Goal: Transaction & Acquisition: Purchase product/service

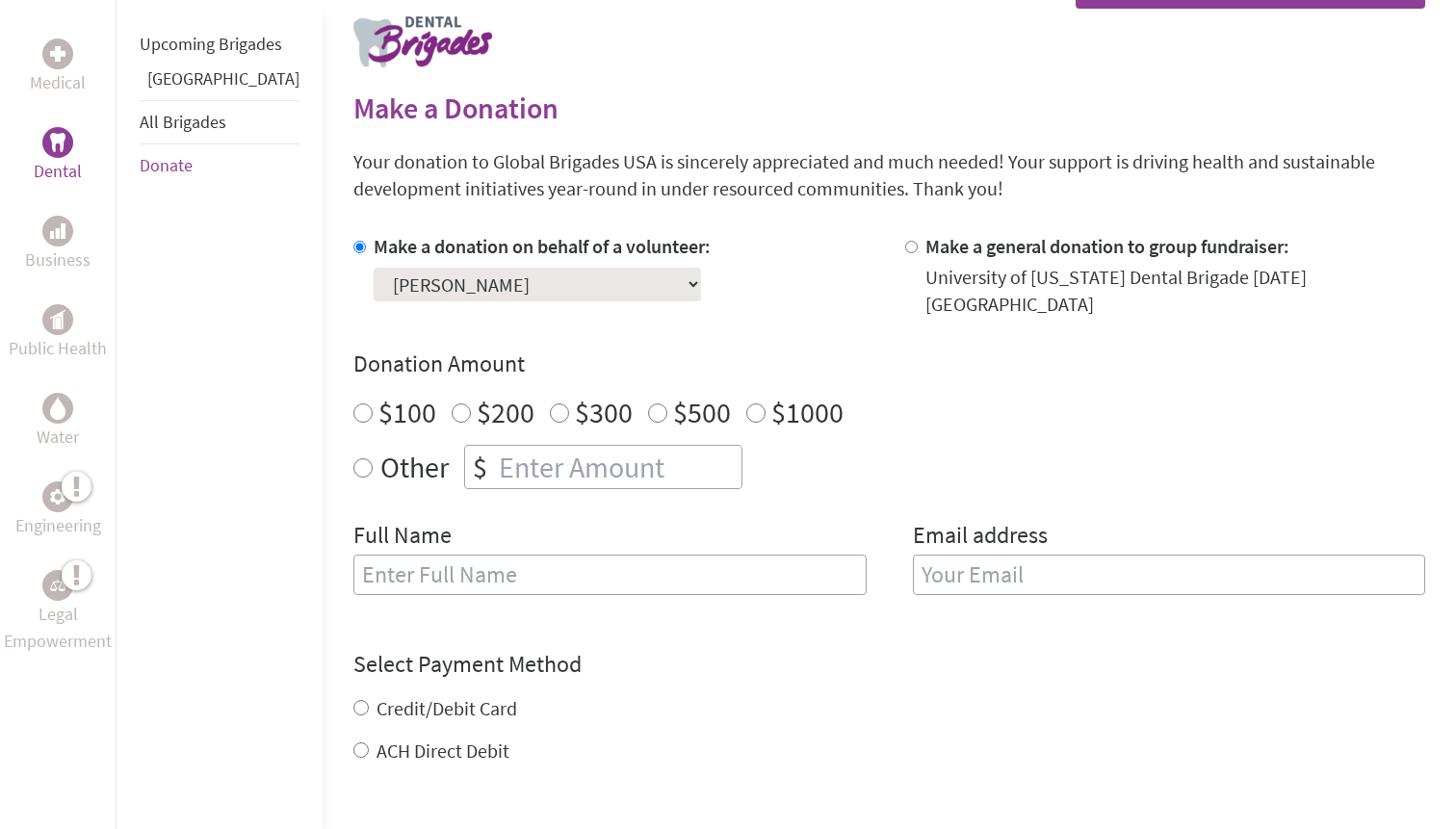
scroll to position [393, 0]
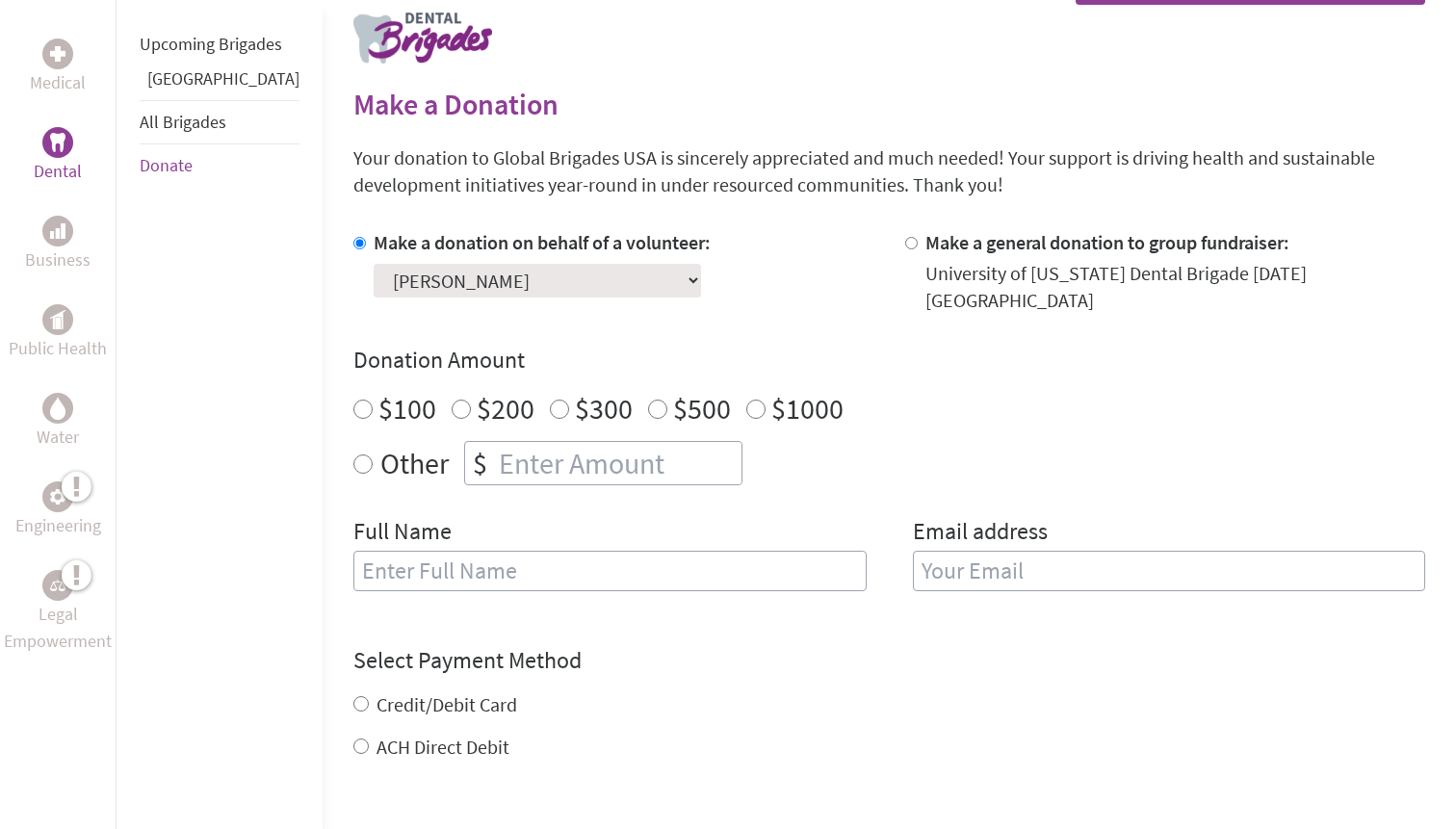
click at [354, 399] on input "$100" at bounding box center [364, 409] width 19 height 19
radio input "true"
click at [399, 551] on input "text" at bounding box center [610, 570] width 514 height 40
type input "[PERSON_NAME]"
type input "[EMAIL_ADDRESS][DOMAIN_NAME]"
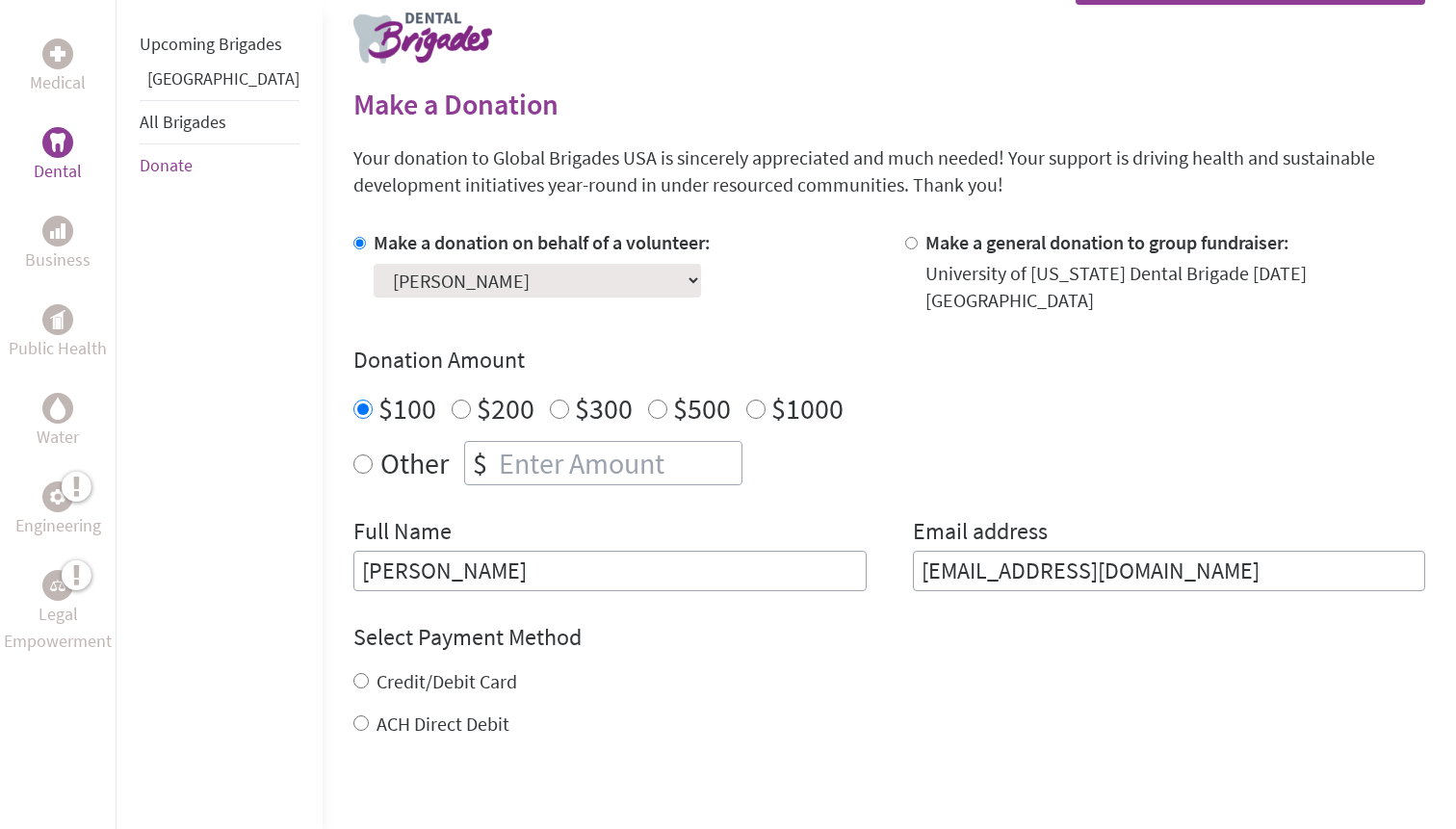
click at [406, 677] on div "Credit/Debit Card" at bounding box center [890, 682] width 1072 height 27
click at [404, 669] on label "Credit/Debit Card" at bounding box center [446, 681] width 140 height 24
click at [368, 673] on input "Credit/Debit Card" at bounding box center [362, 681] width 16 height 16
radio input "true"
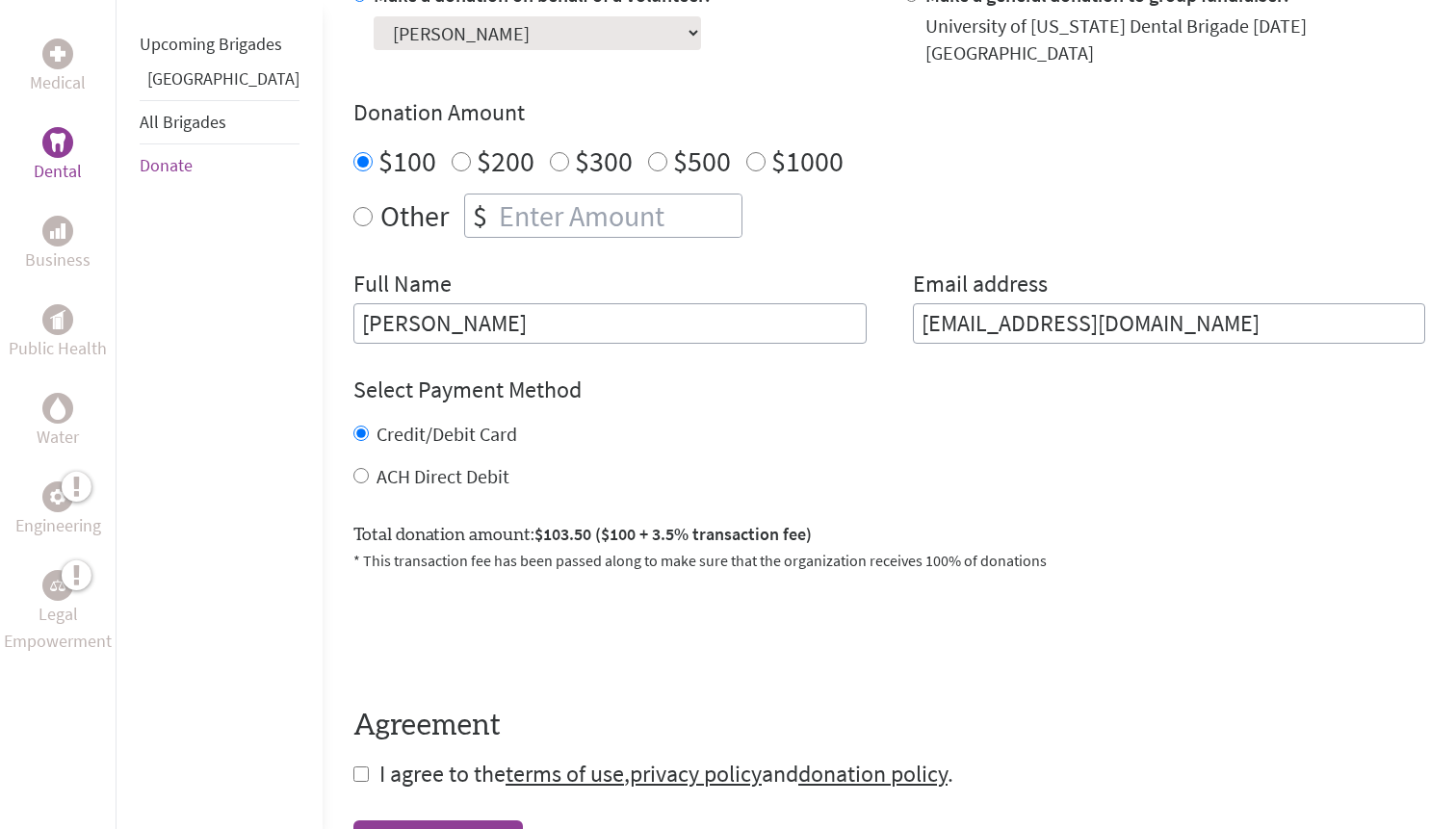
scroll to position [642, 0]
click at [354, 764] on input "checkbox" at bounding box center [362, 772] width 16 height 16
checkbox input "true"
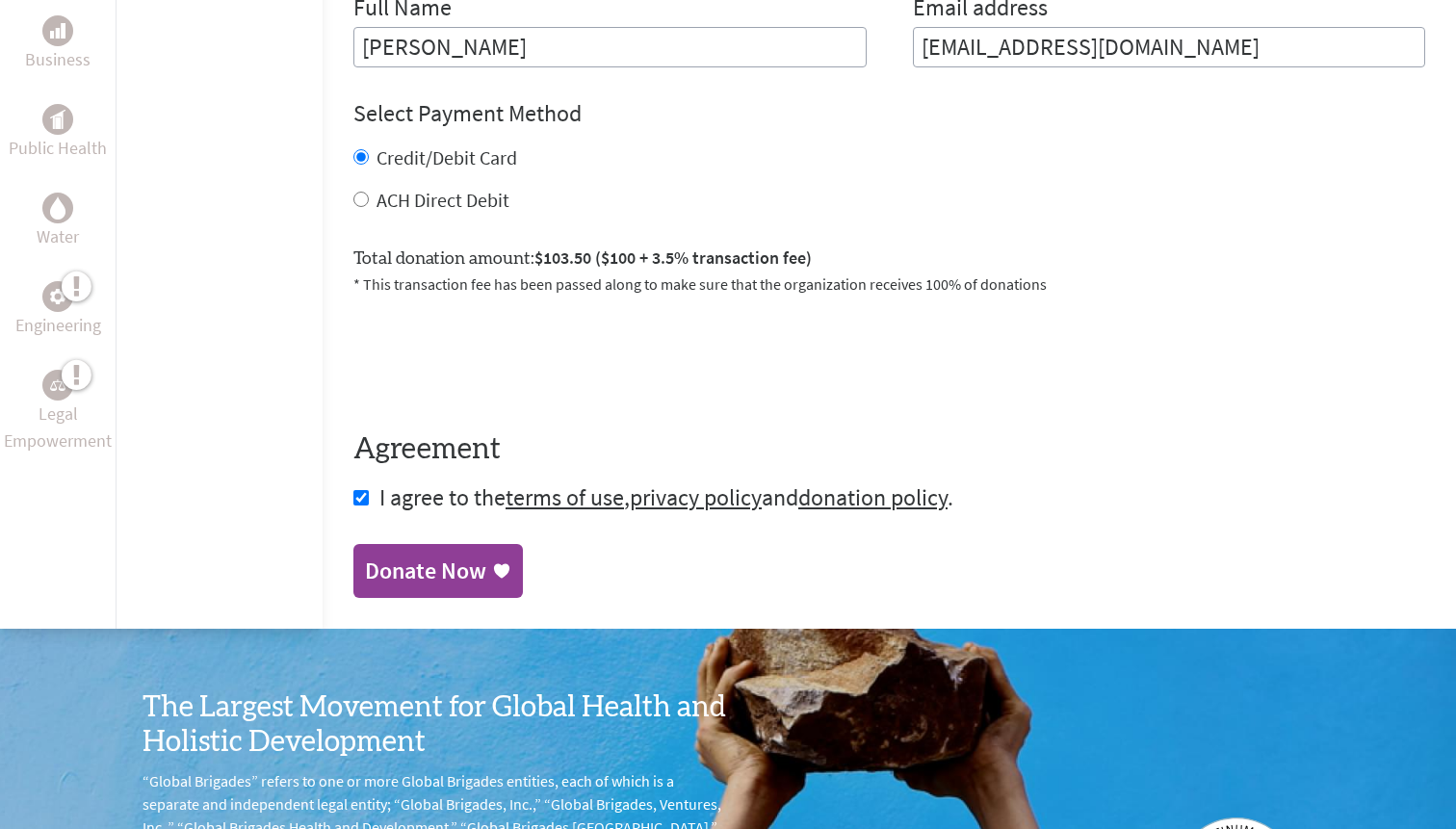
scroll to position [919, 0]
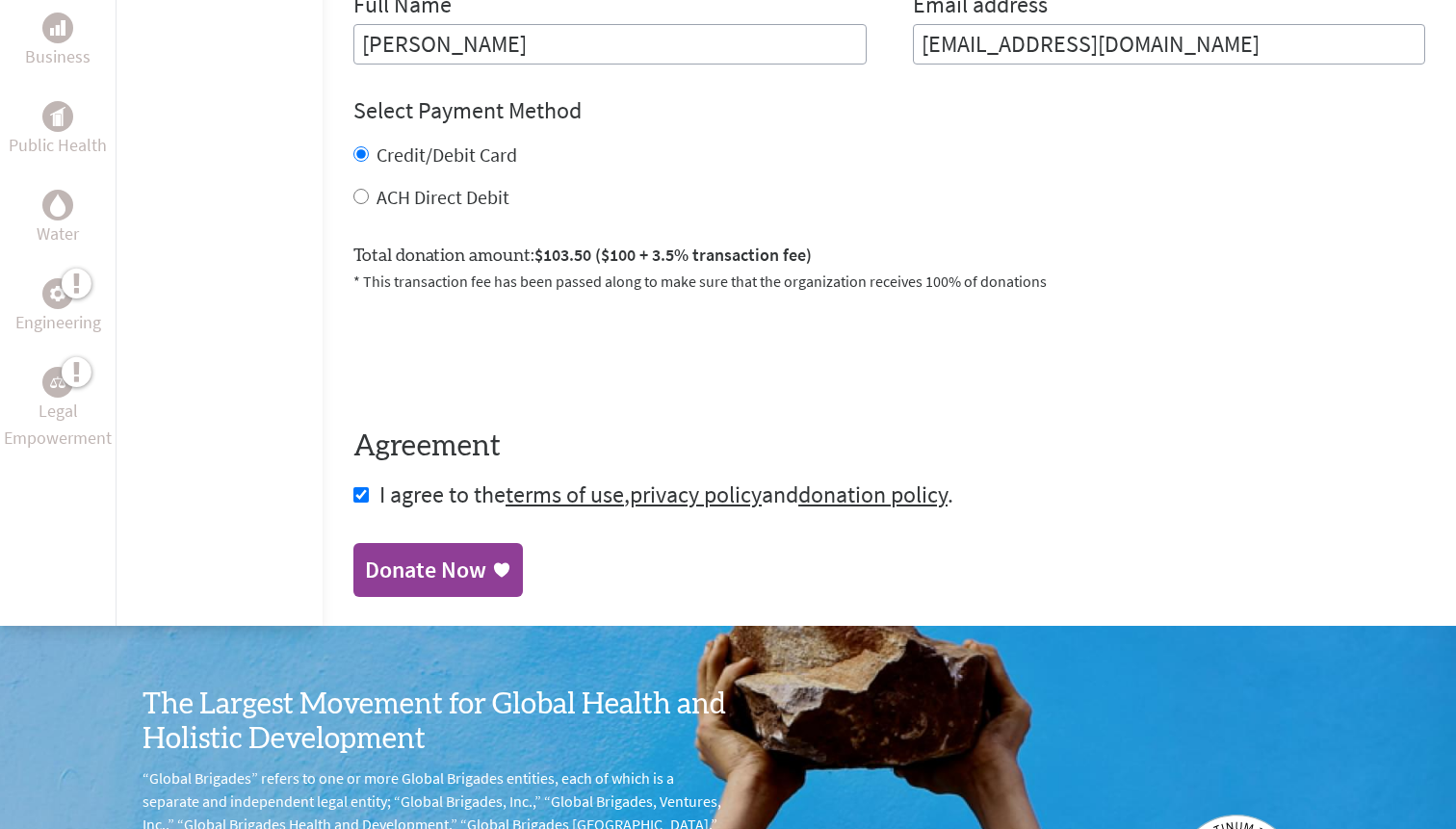
click at [389, 554] on div "Donate Now" at bounding box center [425, 570] width 121 height 31
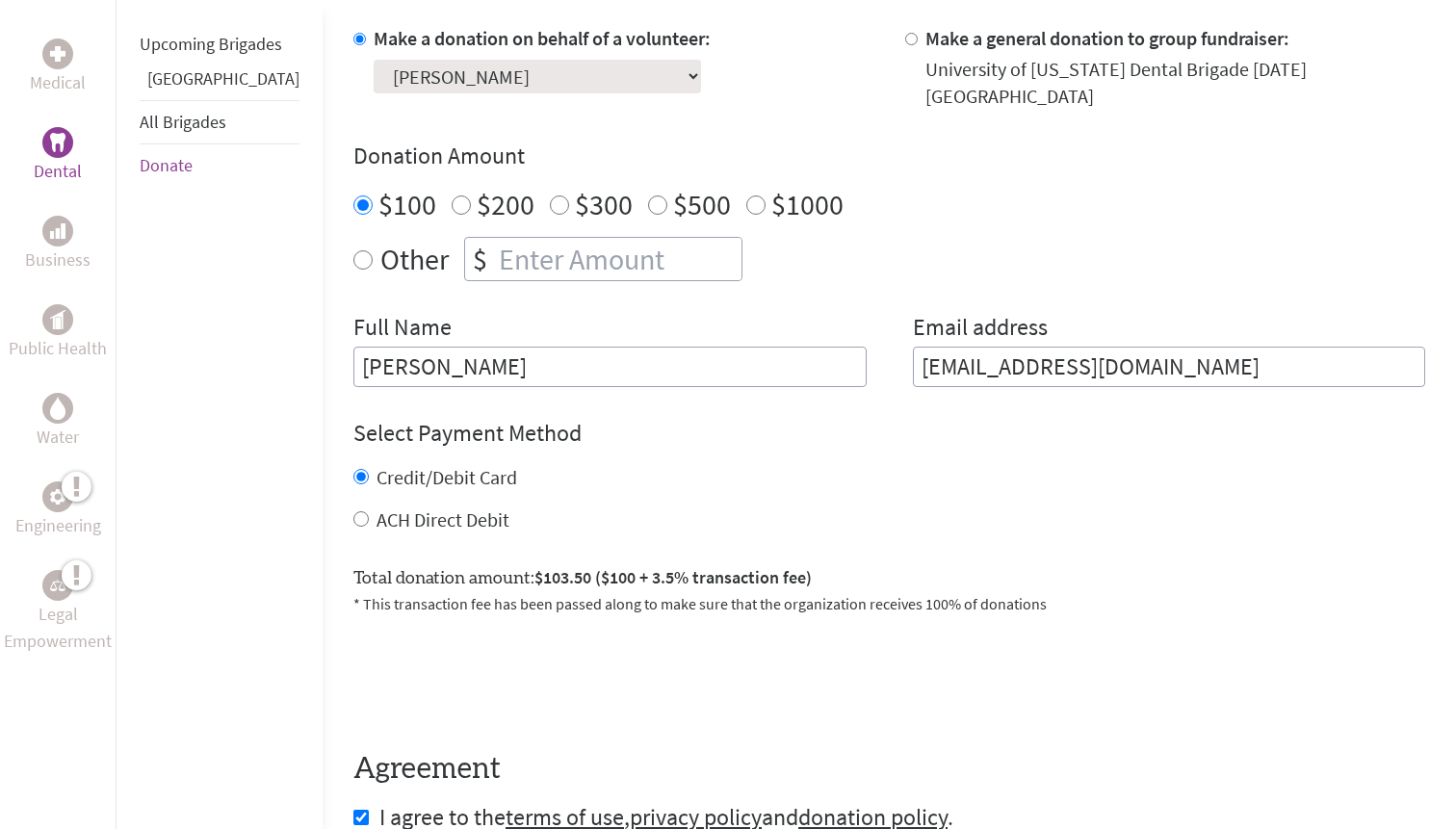
scroll to position [711, 0]
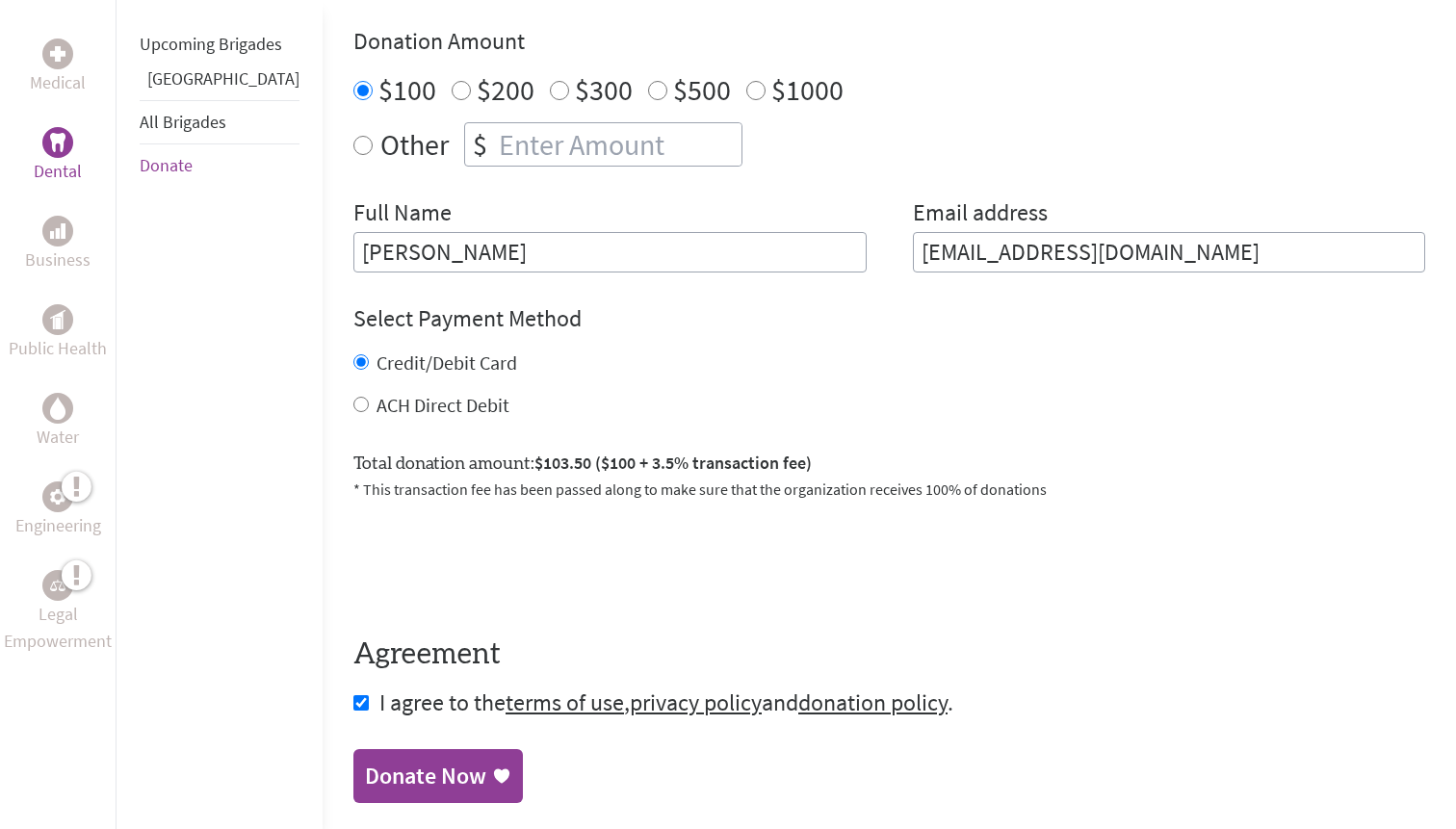
scroll to position [919, 0]
